Goal: Information Seeking & Learning: Learn about a topic

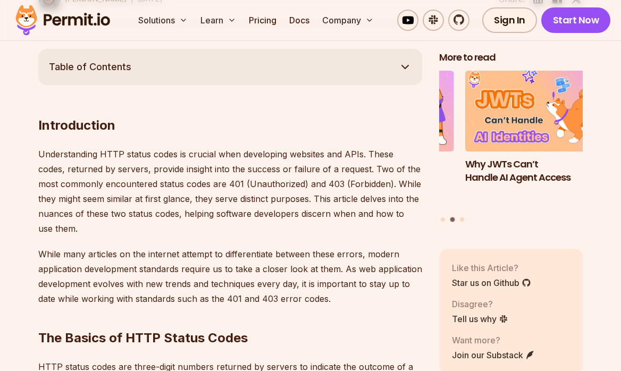
scroll to position [624, 0]
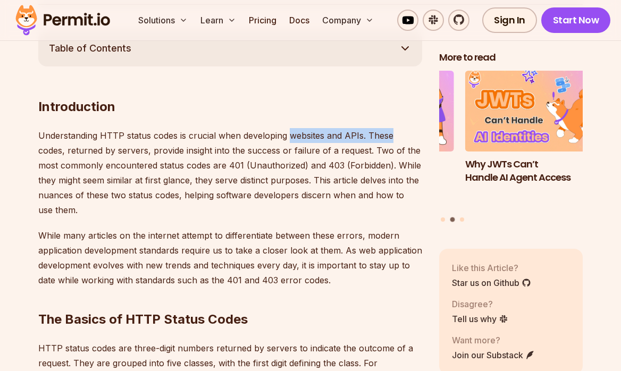
drag, startPoint x: 291, startPoint y: 132, endPoint x: 417, endPoint y: 133, distance: 126.0
click at [417, 133] on p "Understanding HTTP status codes is crucial when developing websites and APIs. T…" at bounding box center [230, 172] width 384 height 89
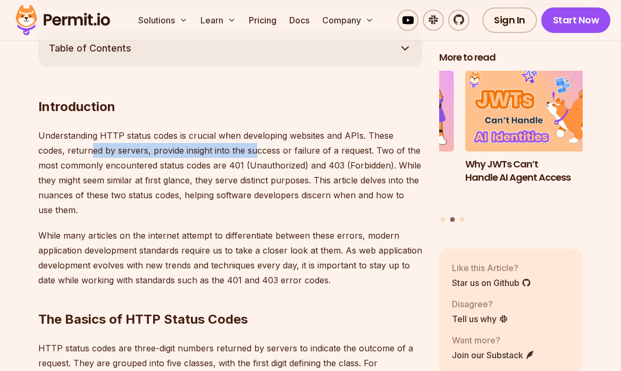
drag, startPoint x: 92, startPoint y: 155, endPoint x: 256, endPoint y: 154, distance: 163.7
click at [256, 154] on p "Understanding HTTP status codes is crucial when developing websites and APIs. T…" at bounding box center [230, 172] width 384 height 89
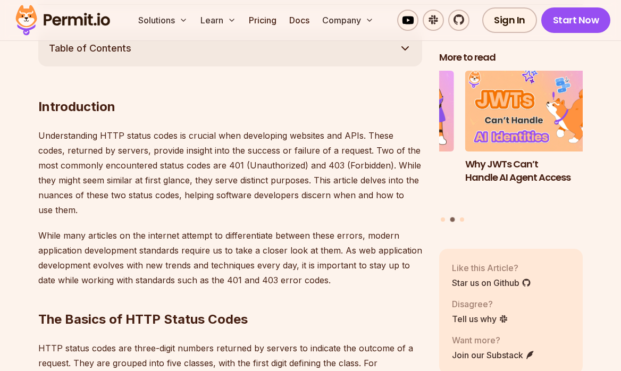
click at [221, 156] on p "Understanding HTTP status codes is crucial when developing websites and APIs. T…" at bounding box center [230, 172] width 384 height 89
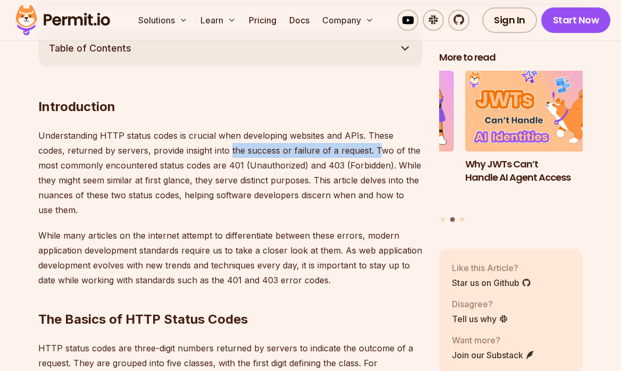
drag, startPoint x: 230, startPoint y: 152, endPoint x: 378, endPoint y: 153, distance: 148.3
click at [378, 153] on p "Understanding HTTP status codes is crucial when developing websites and APIs. T…" at bounding box center [230, 172] width 384 height 89
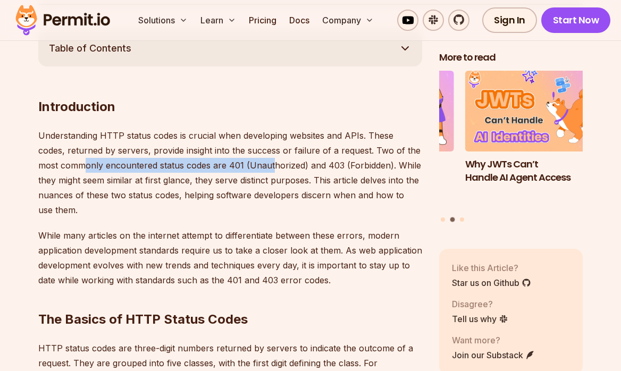
drag, startPoint x: 103, startPoint y: 164, endPoint x: 285, endPoint y: 167, distance: 182.3
click at [285, 167] on p "Understanding HTTP status codes is crucial when developing websites and APIs. T…" at bounding box center [230, 172] width 384 height 89
click at [288, 169] on p "Understanding HTTP status codes is crucial when developing websites and APIs. T…" at bounding box center [230, 172] width 384 height 89
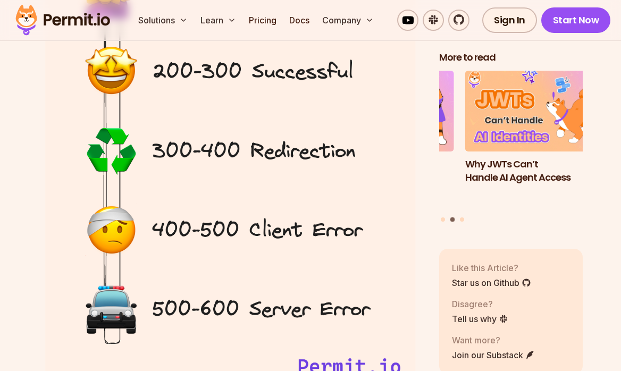
scroll to position [1488, 0]
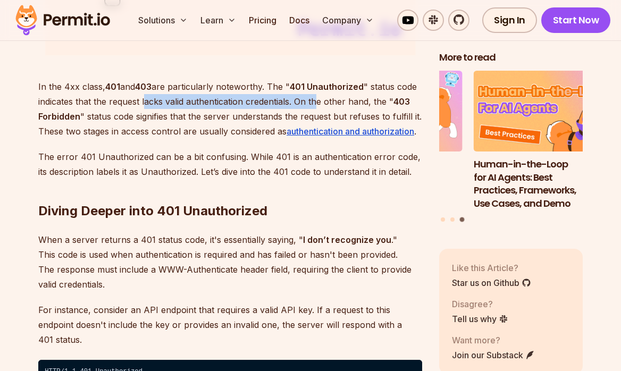
drag, startPoint x: 145, startPoint y: 97, endPoint x: 316, endPoint y: 100, distance: 171.2
click at [316, 100] on p "In the 4xx class, 401 and 403 are particularly noteworthy. The " 401 Unauthoriz…" at bounding box center [230, 109] width 384 height 60
click at [165, 103] on p "In the 4xx class, 401 and 403 are particularly noteworthy. The " 401 Unauthoriz…" at bounding box center [230, 109] width 384 height 60
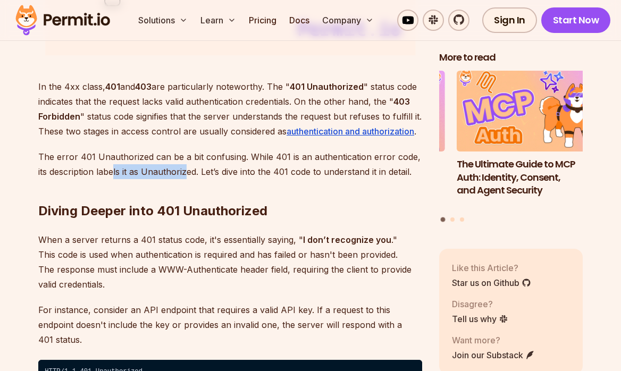
drag, startPoint x: 113, startPoint y: 172, endPoint x: 186, endPoint y: 174, distance: 72.3
click at [186, 174] on p "The error 401 Unauthorized can be a bit confusing. While 401 is an authenticati…" at bounding box center [230, 164] width 384 height 30
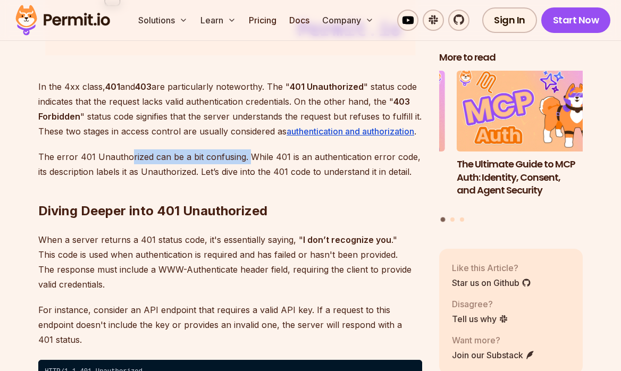
drag, startPoint x: 127, startPoint y: 153, endPoint x: 245, endPoint y: 158, distance: 118.1
click at [245, 158] on p "The error 401 Unauthorized can be a bit confusing. While 401 is an authenticati…" at bounding box center [230, 164] width 384 height 30
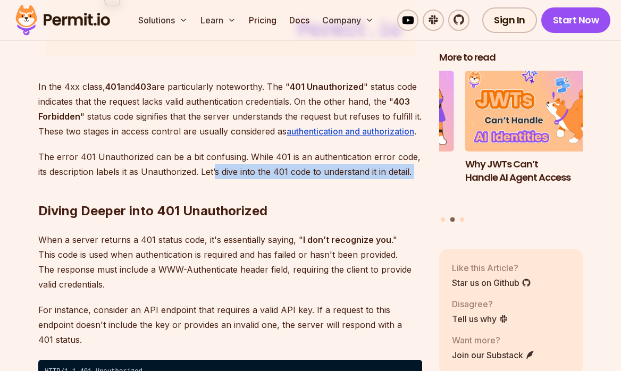
drag, startPoint x: 215, startPoint y: 174, endPoint x: 386, endPoint y: 177, distance: 170.7
click at [275, 195] on h2 "Diving Deeper into 401 Unauthorized" at bounding box center [230, 190] width 384 height 60
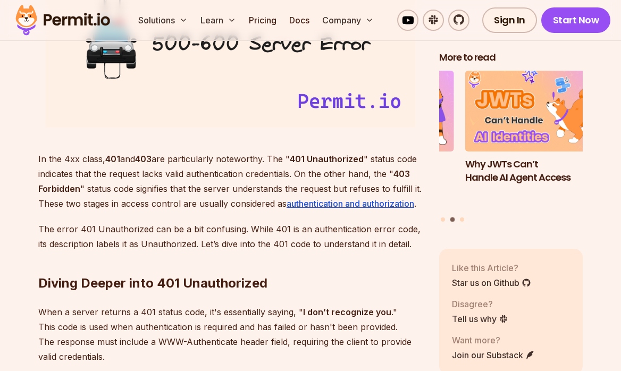
scroll to position [1769, 0]
